Goal: Entertainment & Leisure: Consume media (video, audio)

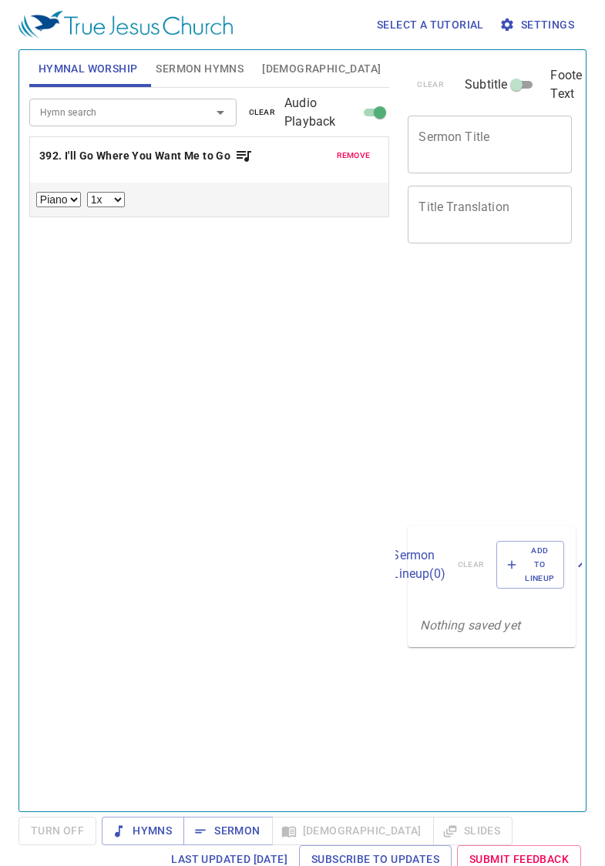
select select "1"
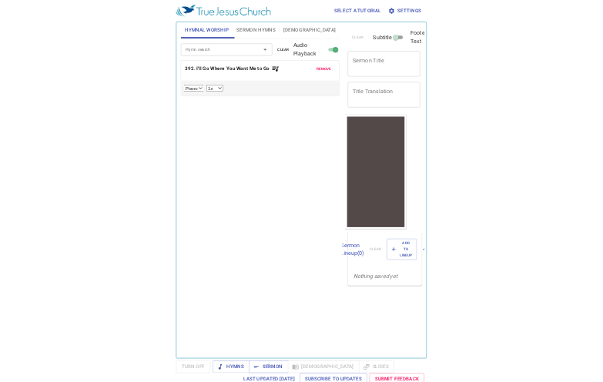
scroll to position [6, 0]
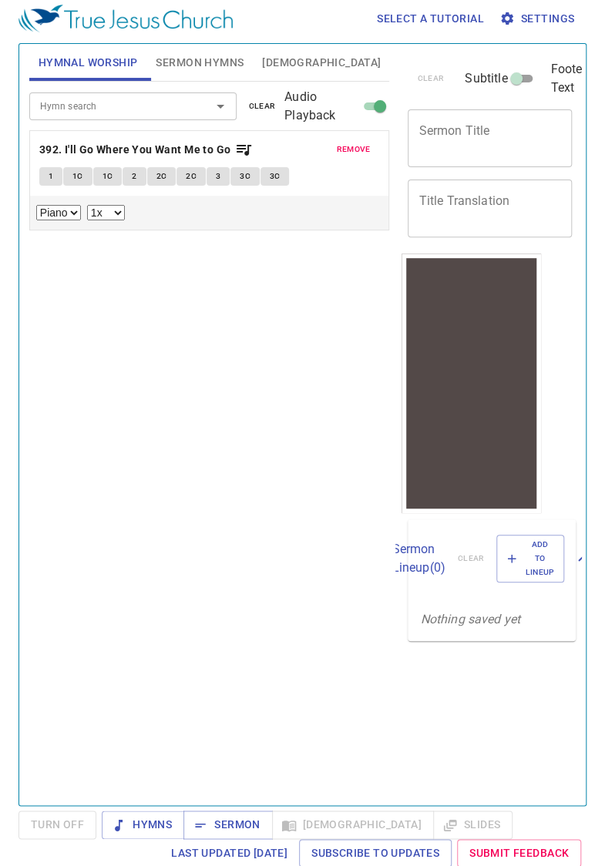
click at [50, 173] on span "1" at bounding box center [51, 177] width 5 height 14
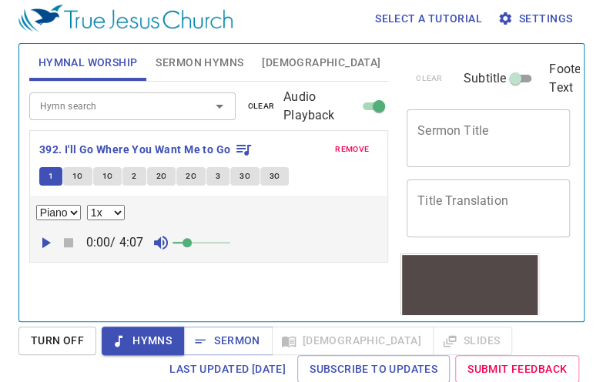
click at [73, 179] on span "1C" at bounding box center [77, 177] width 11 height 14
click at [116, 207] on select "0.6x 0.7x 0.8x 0.9x 1x 1.1x 1.2x 1.3x 1.4x 1.5x 1.7x 2x" at bounding box center [106, 212] width 38 height 15
click at [272, 287] on div "Hymn search Hymn search clear Audio Playback remove 392. I'll Go Where You Want…" at bounding box center [208, 195] width 359 height 227
click at [106, 174] on span "1C" at bounding box center [107, 177] width 11 height 14
click at [132, 180] on span "2" at bounding box center [134, 177] width 5 height 14
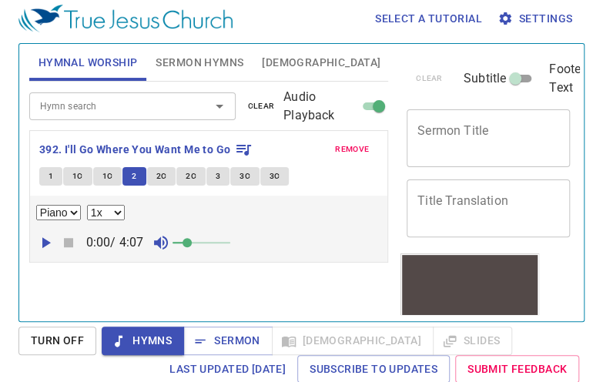
click at [160, 174] on span "2C" at bounding box center [161, 177] width 11 height 14
click at [193, 178] on span "2C" at bounding box center [191, 177] width 11 height 14
click at [216, 174] on span "3" at bounding box center [218, 177] width 5 height 14
click at [243, 174] on span "3C" at bounding box center [245, 177] width 11 height 14
click at [272, 174] on span "3C" at bounding box center [275, 177] width 11 height 14
